Goal: Task Accomplishment & Management: Complete application form

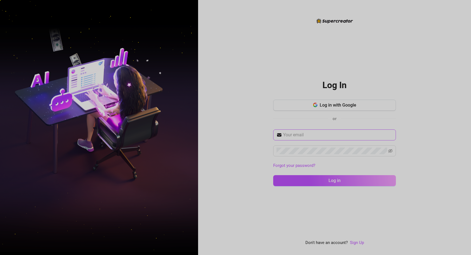
click at [300, 131] on span at bounding box center [334, 134] width 123 height 11
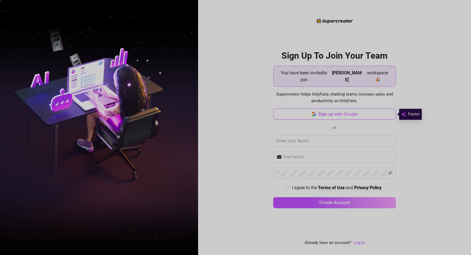
click at [331, 111] on span "Sign up with Google" at bounding box center [337, 113] width 39 height 5
